Goal: Navigation & Orientation: Understand site structure

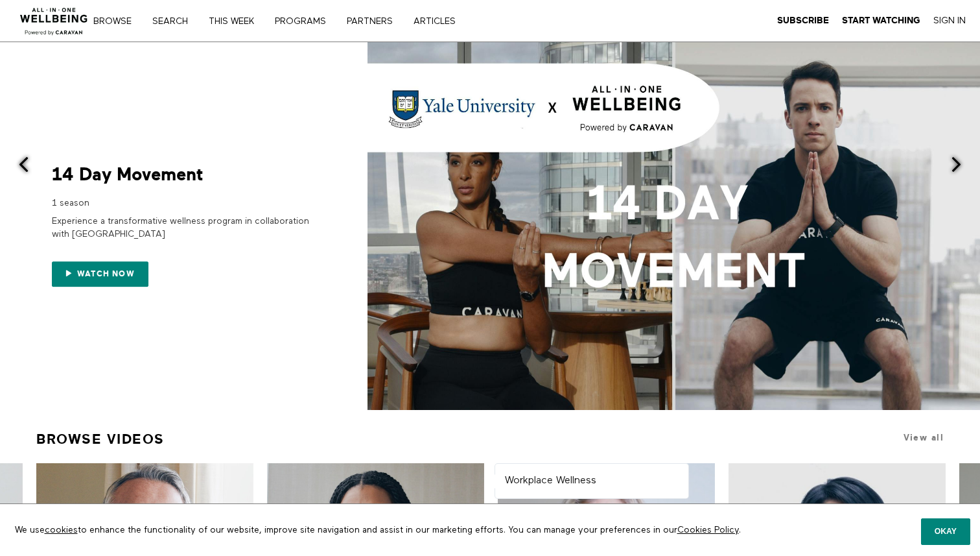
scroll to position [400, 0]
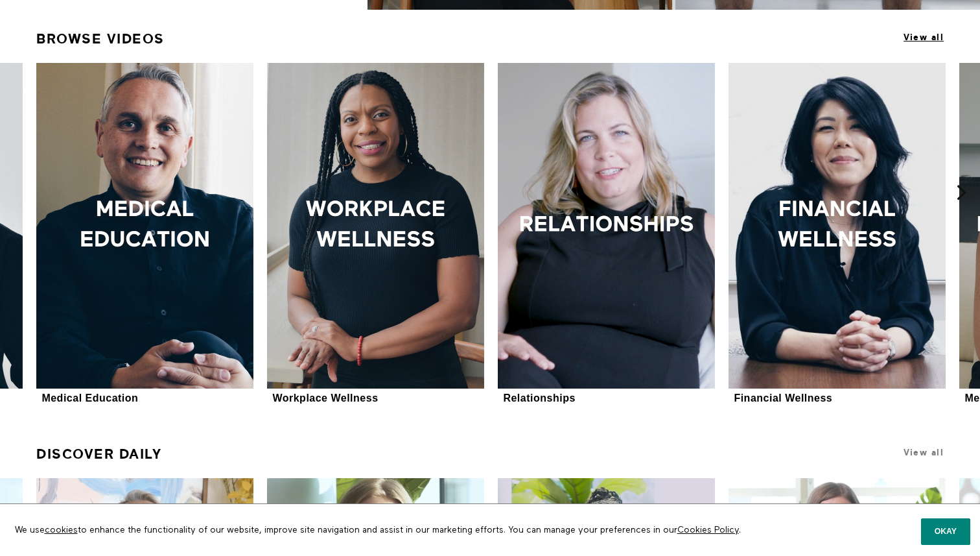
click at [912, 40] on span "View all" at bounding box center [924, 37] width 40 height 10
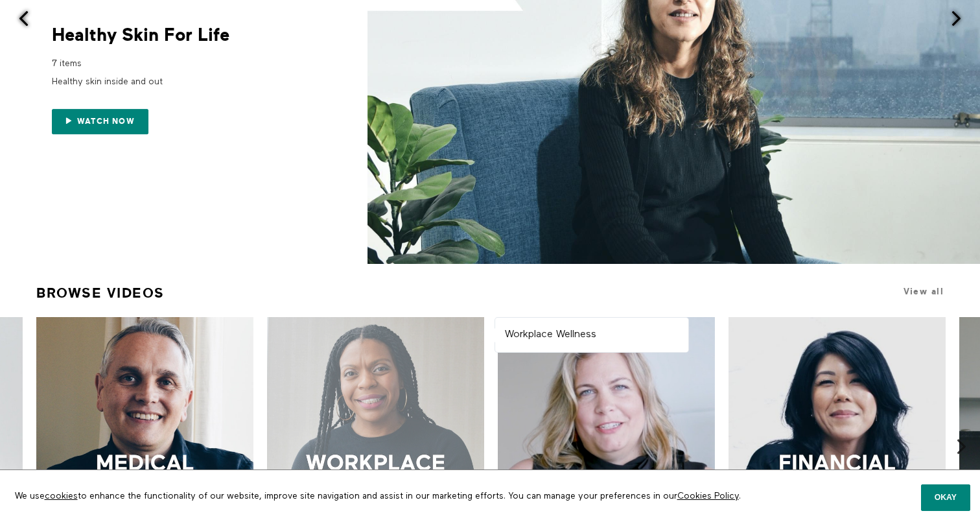
scroll to position [0, 0]
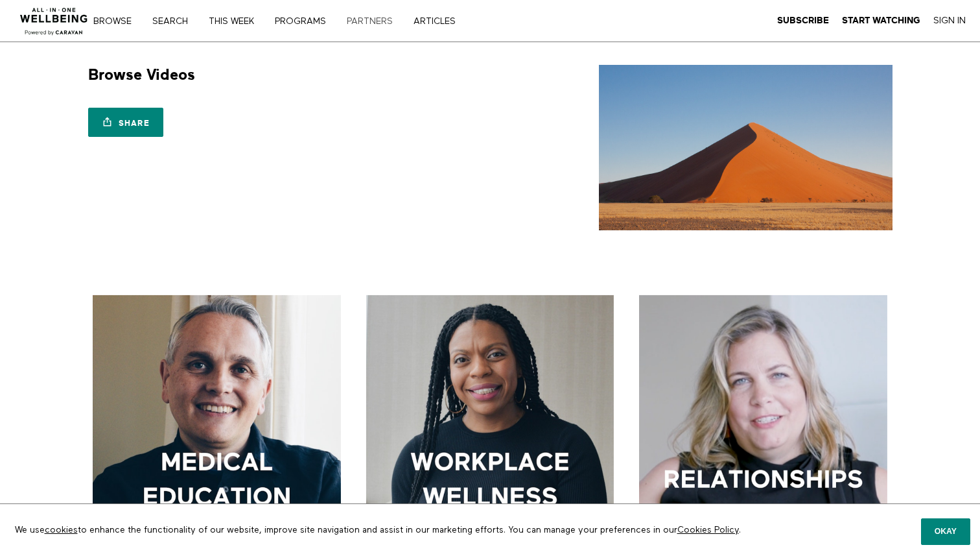
click at [365, 19] on link "PARTNERS" at bounding box center [374, 21] width 64 height 9
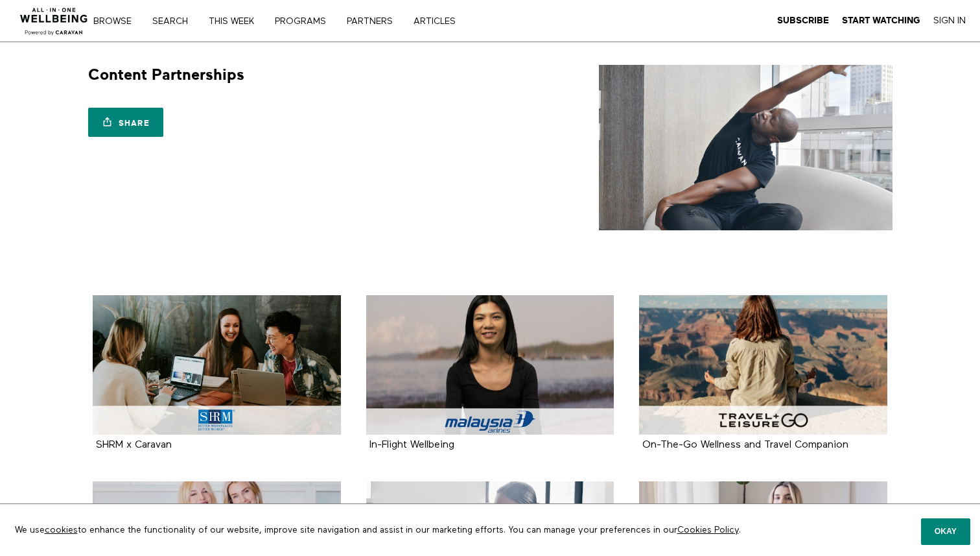
click at [315, 137] on div "Share Share with your friends [URL][DOMAIN_NAME]" at bounding box center [286, 114] width 397 height 58
click at [41, 21] on img at bounding box center [54, 17] width 78 height 39
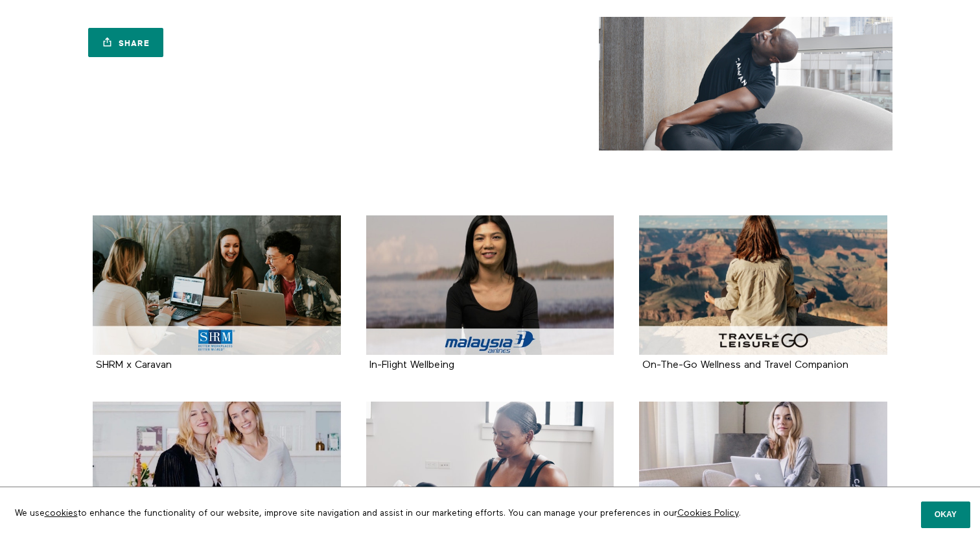
scroll to position [56, 0]
